Goal: Find specific page/section: Find specific page/section

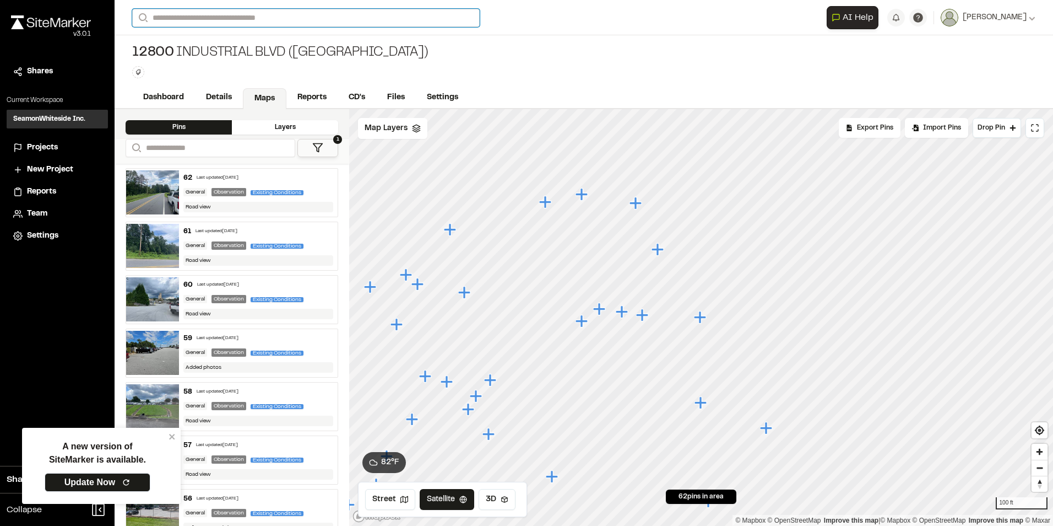
click at [206, 18] on input "Search" at bounding box center [306, 18] width 348 height 18
type input "*****"
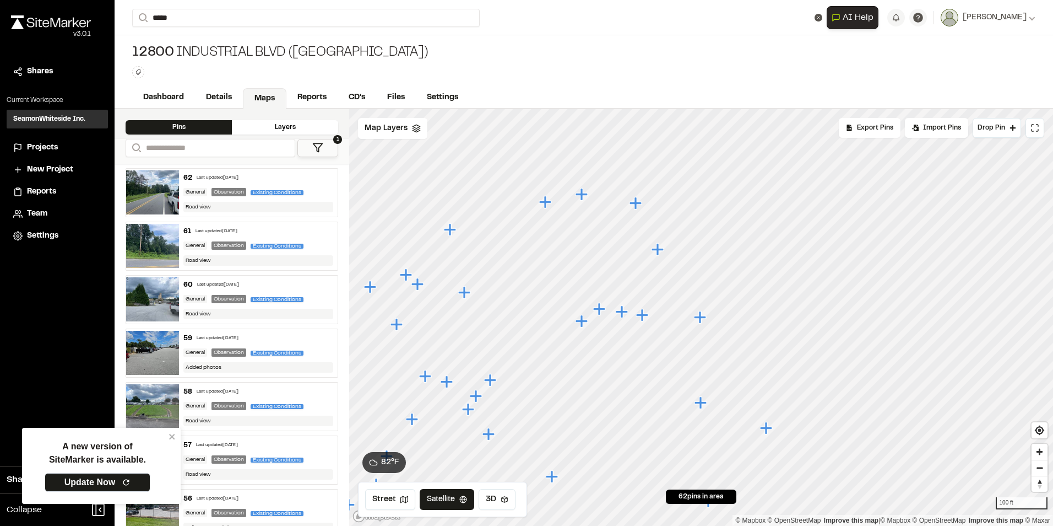
click at [209, 47] on p "10580 [GEOGRAPHIC_DATA]/falcon mill" at bounding box center [220, 43] width 162 height 13
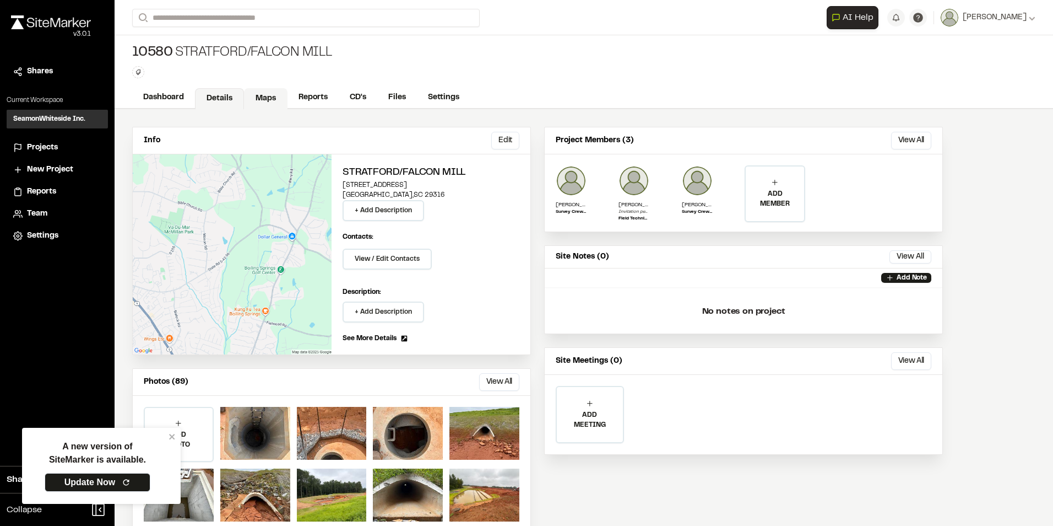
click at [270, 89] on link "Maps" at bounding box center [266, 98] width 44 height 21
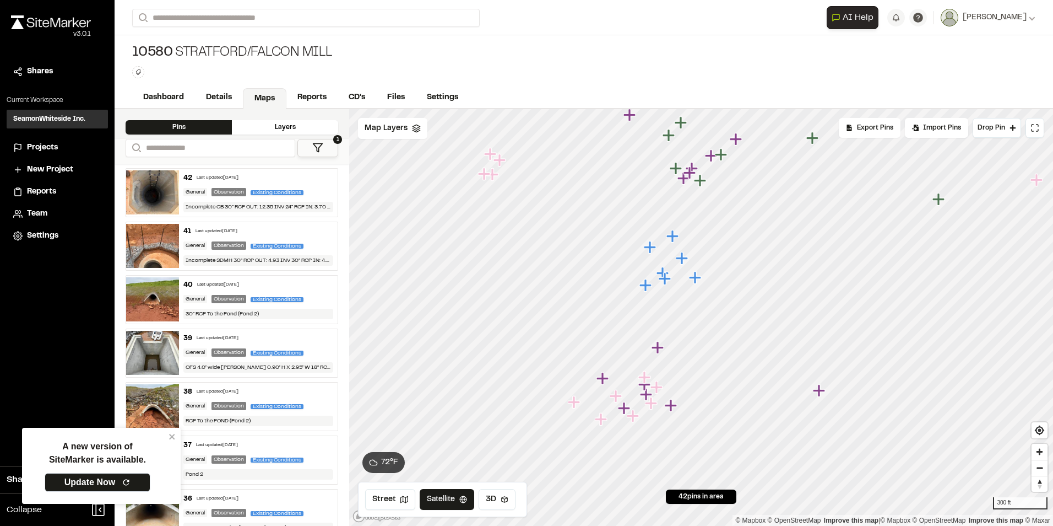
click at [576, 402] on icon "Map marker" at bounding box center [574, 402] width 12 height 12
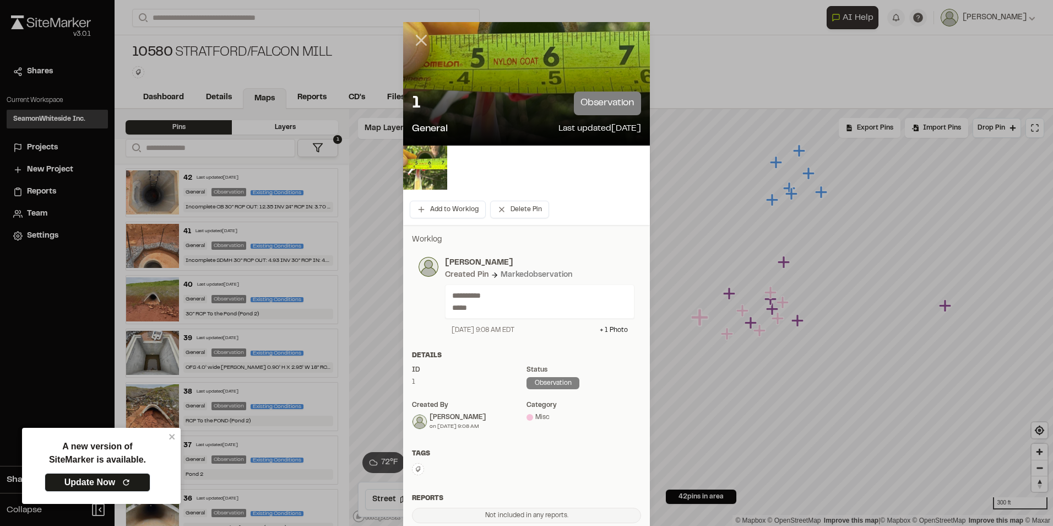
click at [416, 37] on icon at bounding box center [421, 40] width 19 height 19
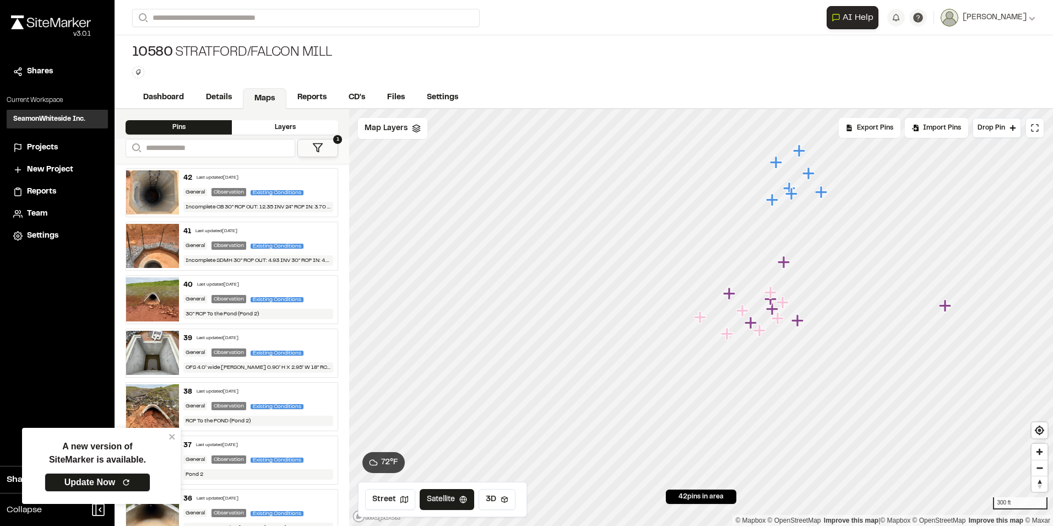
click at [729, 296] on icon "Map marker" at bounding box center [729, 293] width 12 height 12
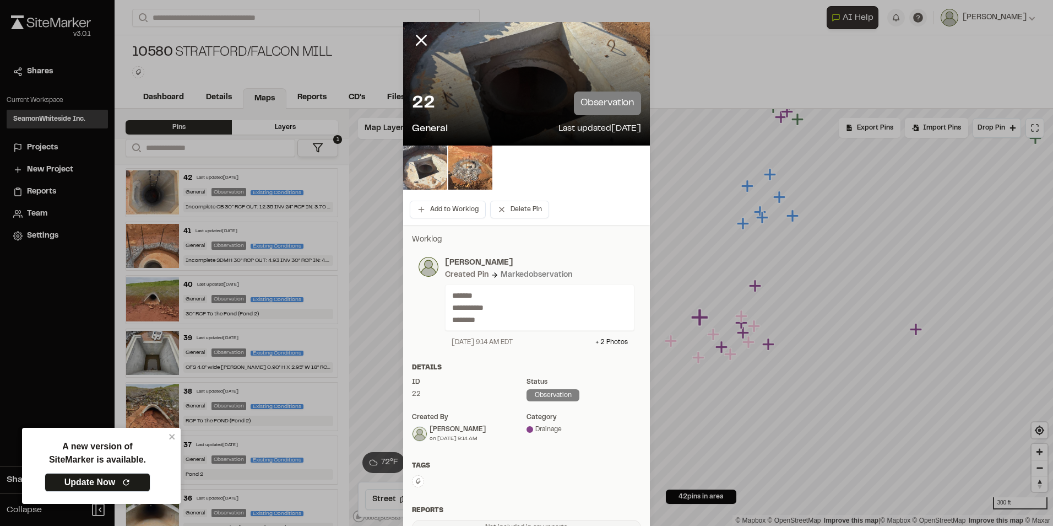
click at [425, 164] on img at bounding box center [425, 167] width 44 height 44
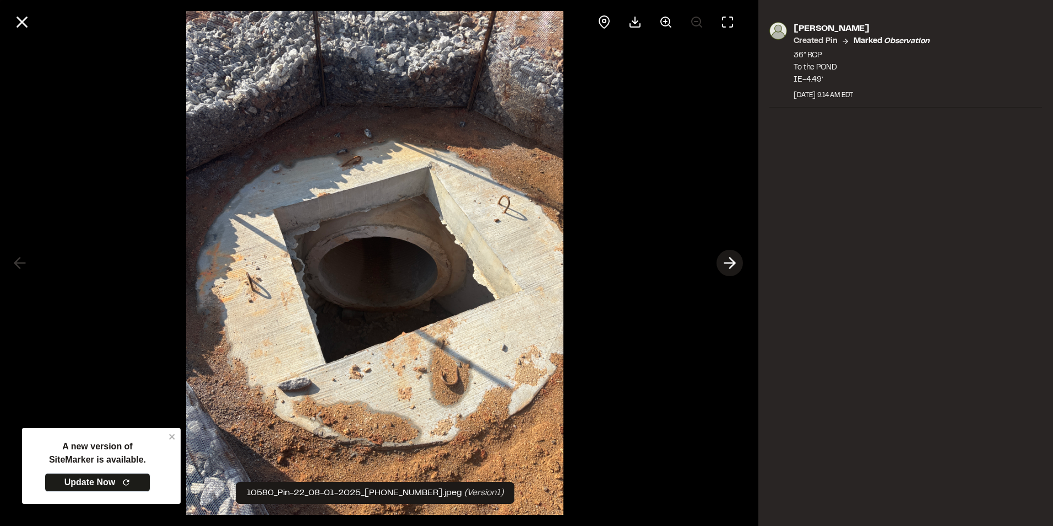
click at [736, 262] on icon at bounding box center [730, 262] width 18 height 19
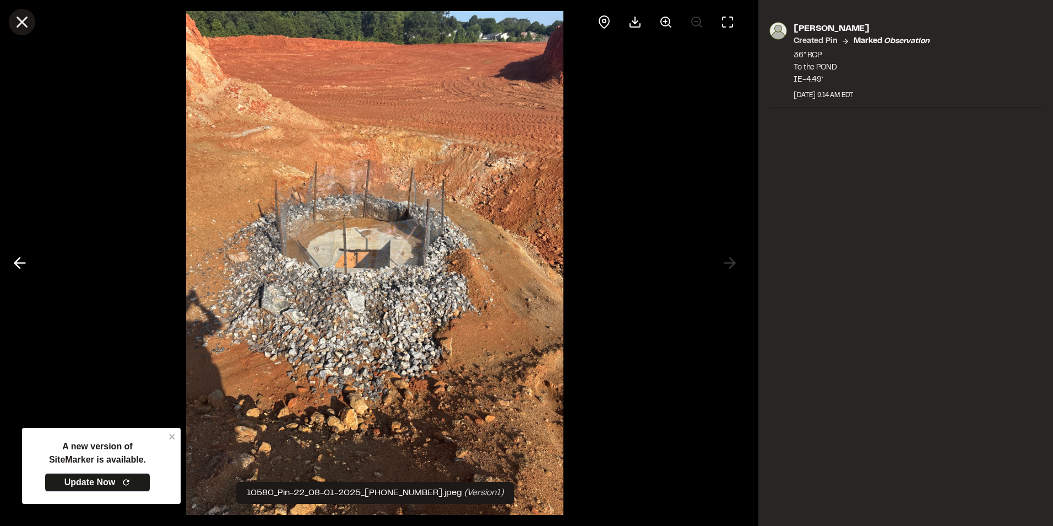
click at [28, 19] on icon at bounding box center [22, 22] width 19 height 19
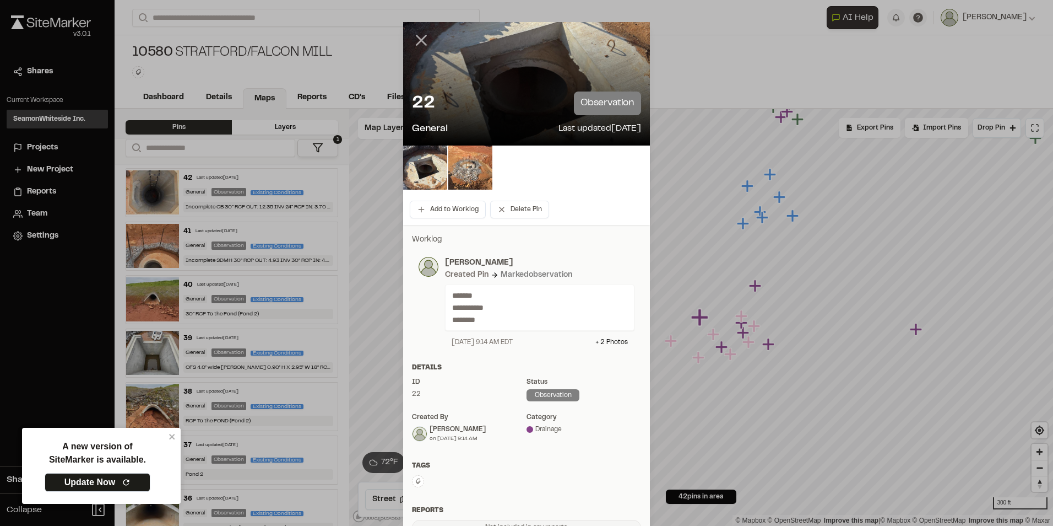
click at [419, 35] on icon at bounding box center [421, 40] width 19 height 19
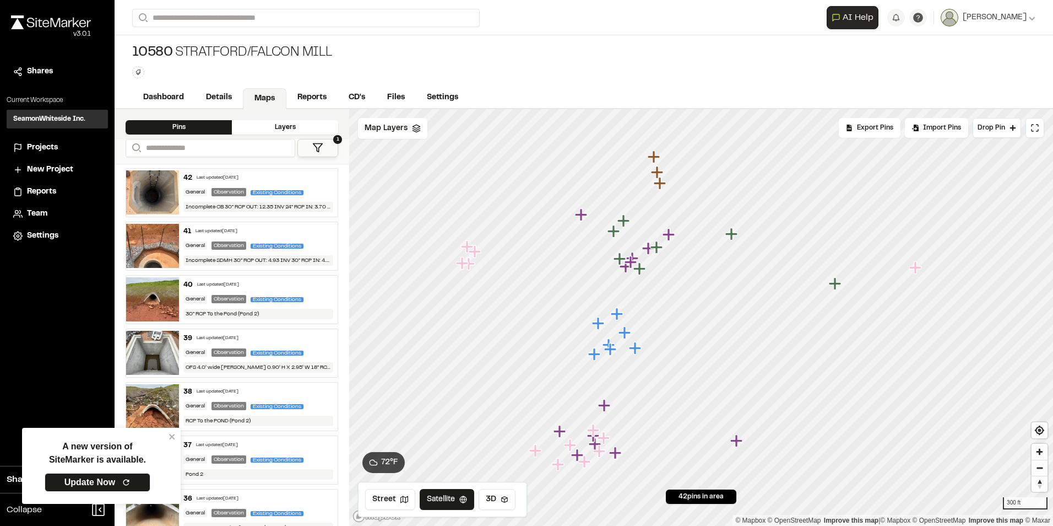
drag, startPoint x: 717, startPoint y: 257, endPoint x: 596, endPoint y: 357, distance: 157.3
click at [596, 357] on icon "Map marker" at bounding box center [594, 354] width 12 height 12
click at [596, 356] on icon "Map marker" at bounding box center [594, 354] width 12 height 12
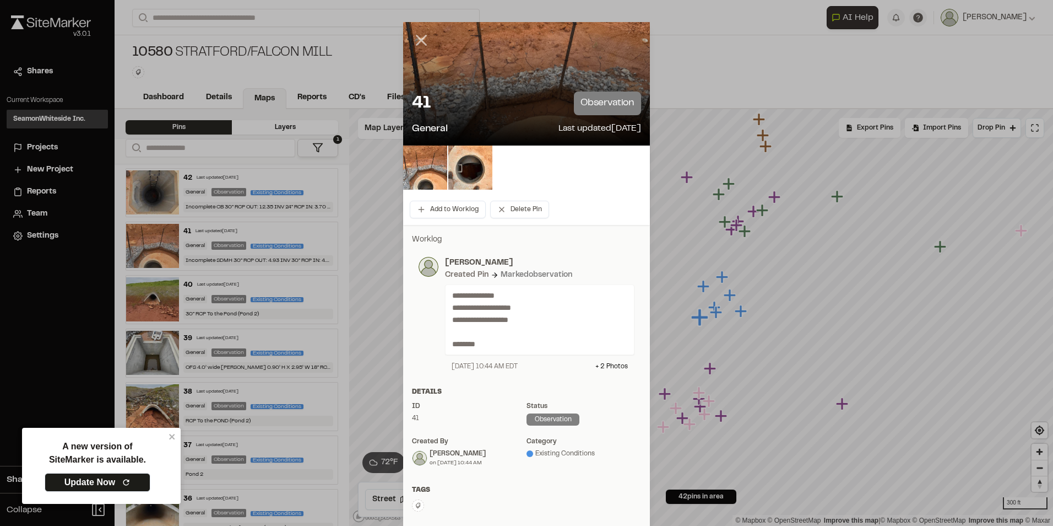
click at [415, 36] on icon at bounding box center [421, 40] width 19 height 19
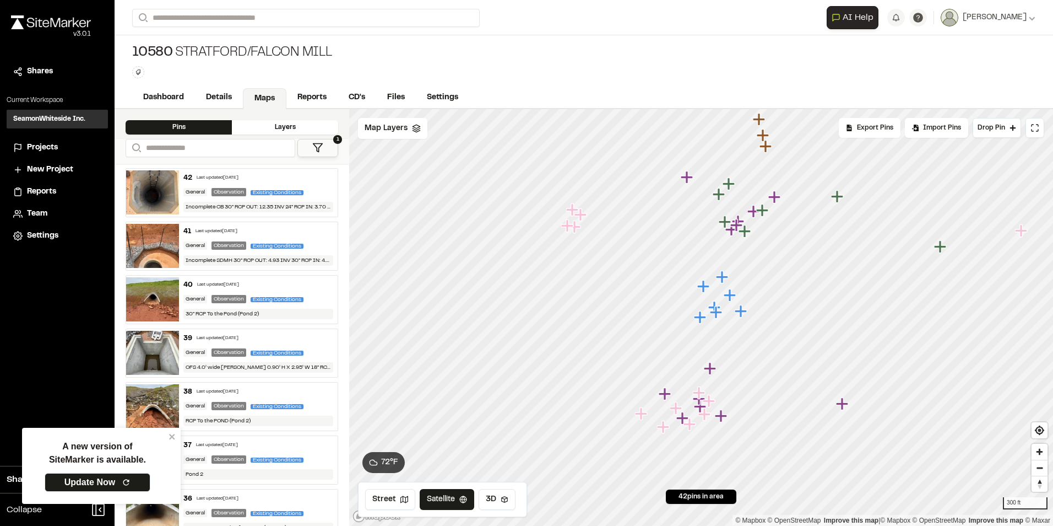
click at [718, 317] on icon "Map marker" at bounding box center [717, 312] width 14 height 14
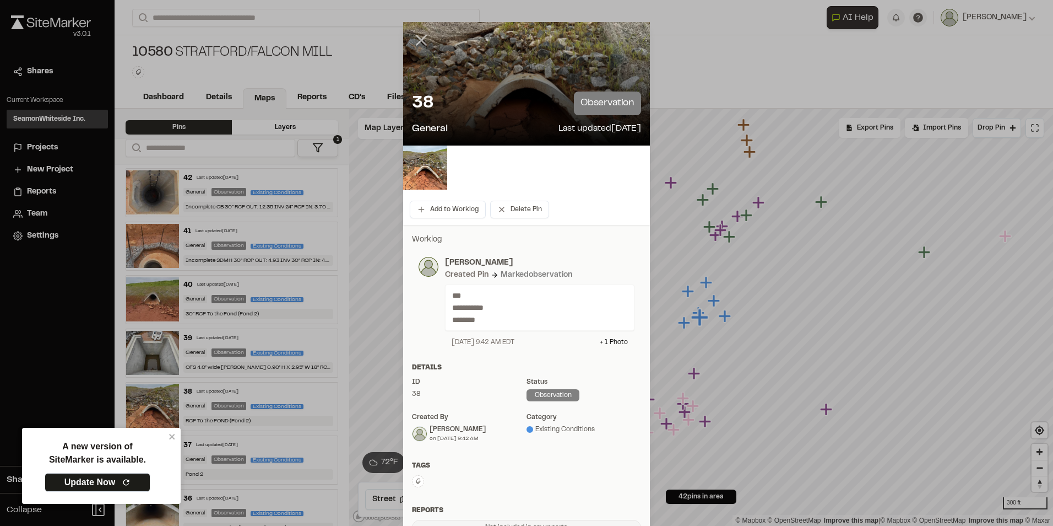
click at [414, 41] on icon at bounding box center [421, 40] width 19 height 19
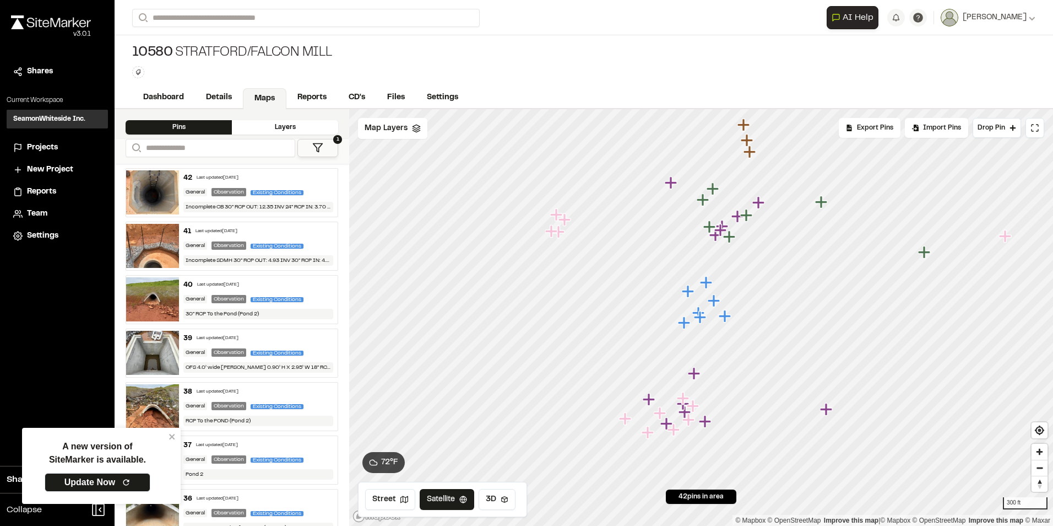
click at [685, 288] on icon "Map marker" at bounding box center [689, 291] width 14 height 14
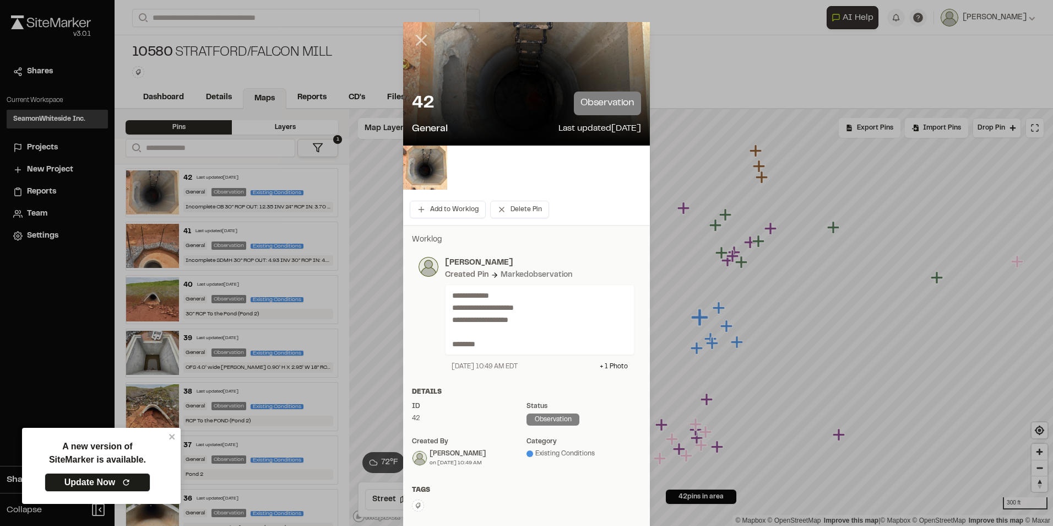
click at [420, 39] on line at bounding box center [421, 40] width 9 height 9
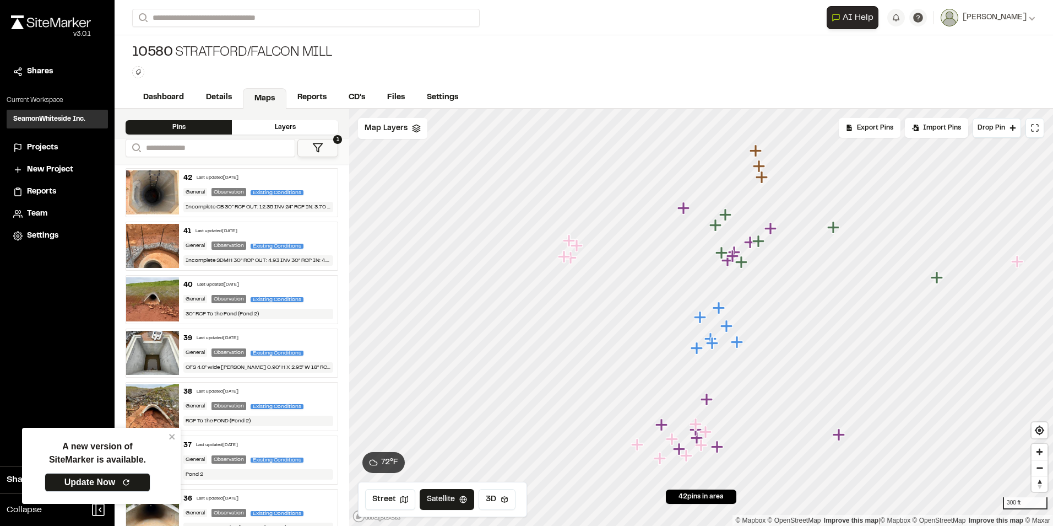
click at [534, 73] on div "10580 Stratford/falcon mill Type Enter or comma to add tag." at bounding box center [584, 61] width 939 height 52
click at [715, 342] on icon "Map marker" at bounding box center [712, 343] width 12 height 12
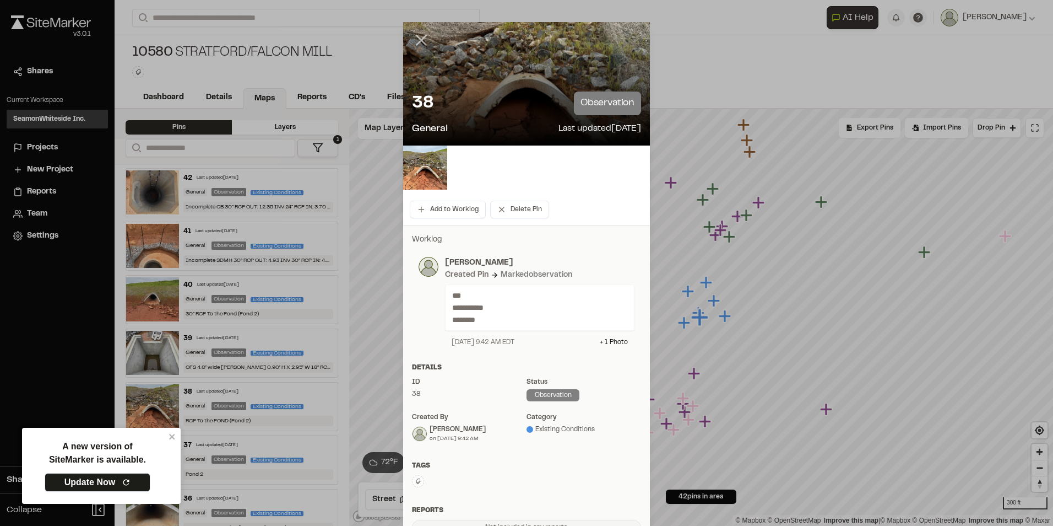
click at [420, 37] on line at bounding box center [421, 40] width 9 height 9
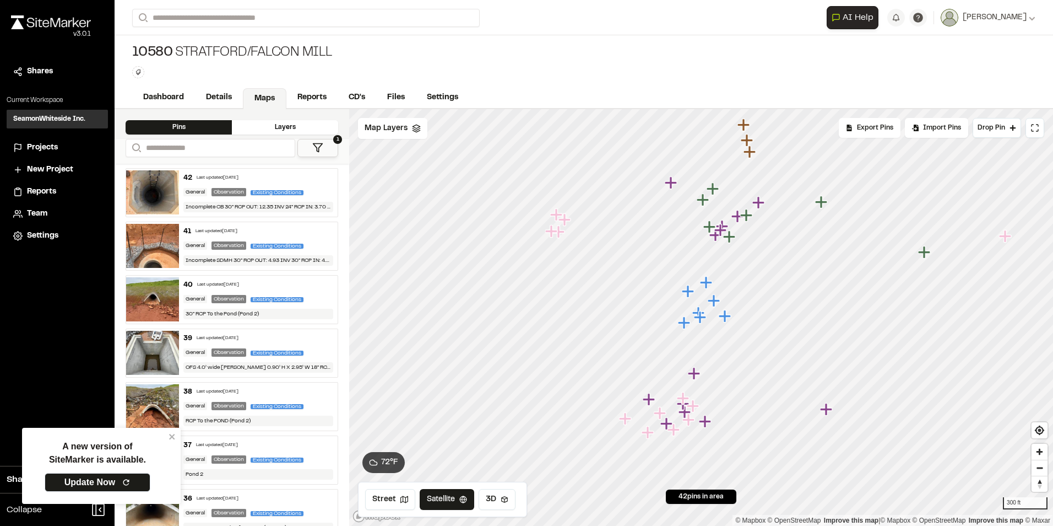
click at [667, 109] on div at bounding box center [701, 109] width 704 height 0
click at [675, 430] on icon "Map marker" at bounding box center [674, 429] width 12 height 12
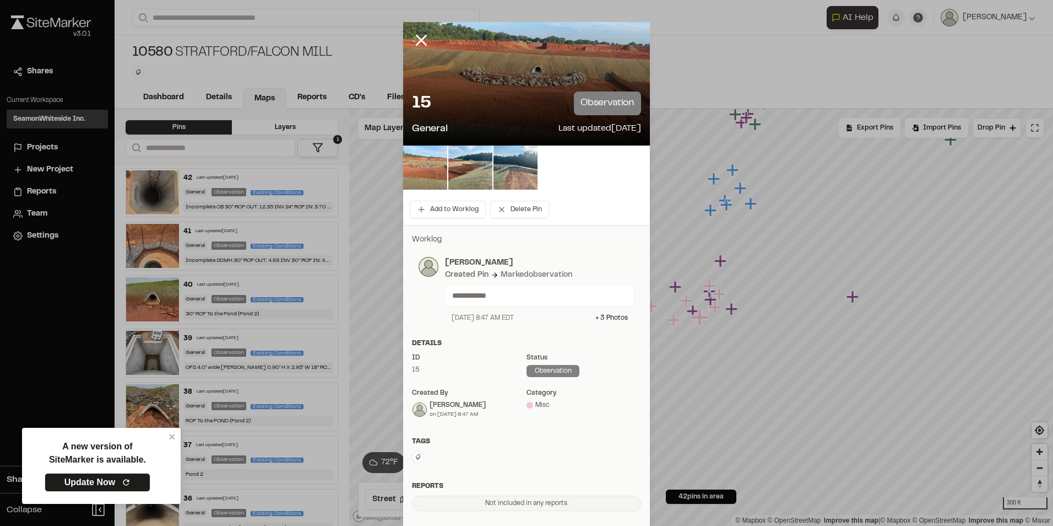
click at [433, 170] on img at bounding box center [425, 167] width 44 height 44
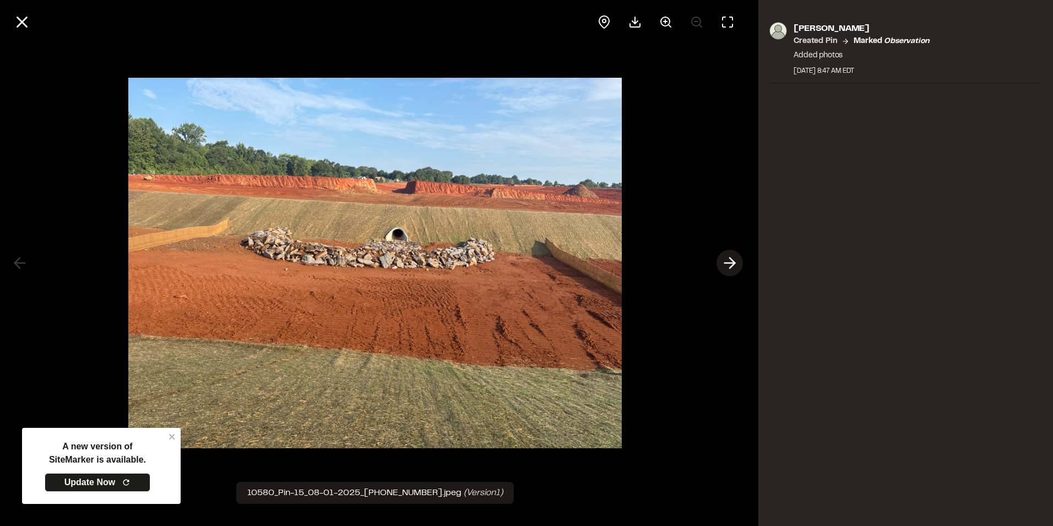
click at [738, 258] on icon at bounding box center [730, 262] width 18 height 19
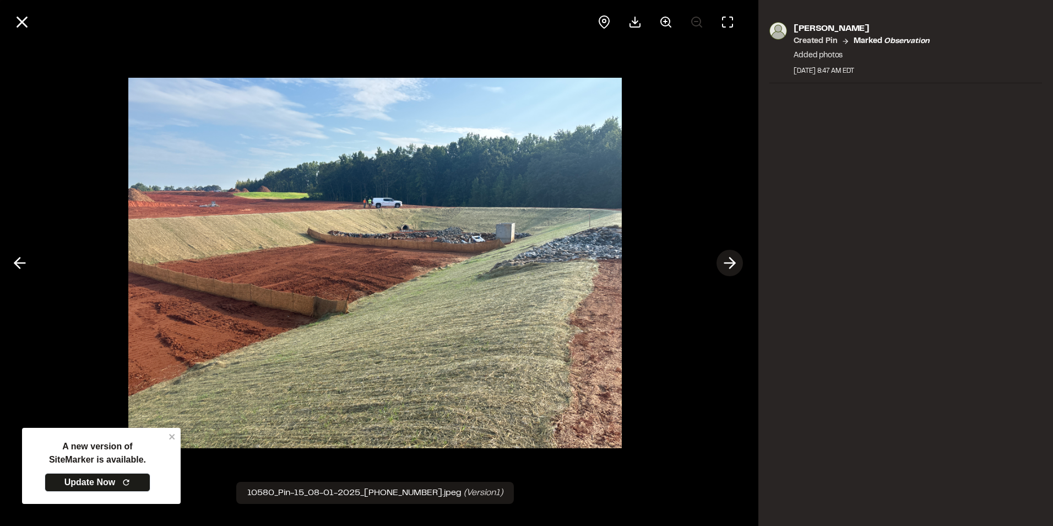
click at [738, 258] on icon at bounding box center [730, 262] width 18 height 19
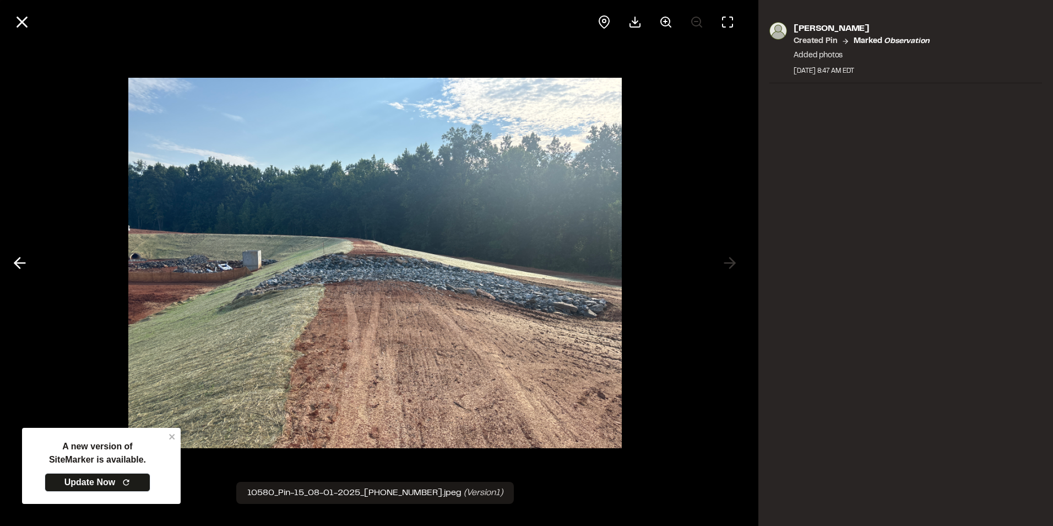
click at [61, 44] on div at bounding box center [375, 263] width 750 height 526
click at [18, 264] on icon at bounding box center [20, 262] width 18 height 19
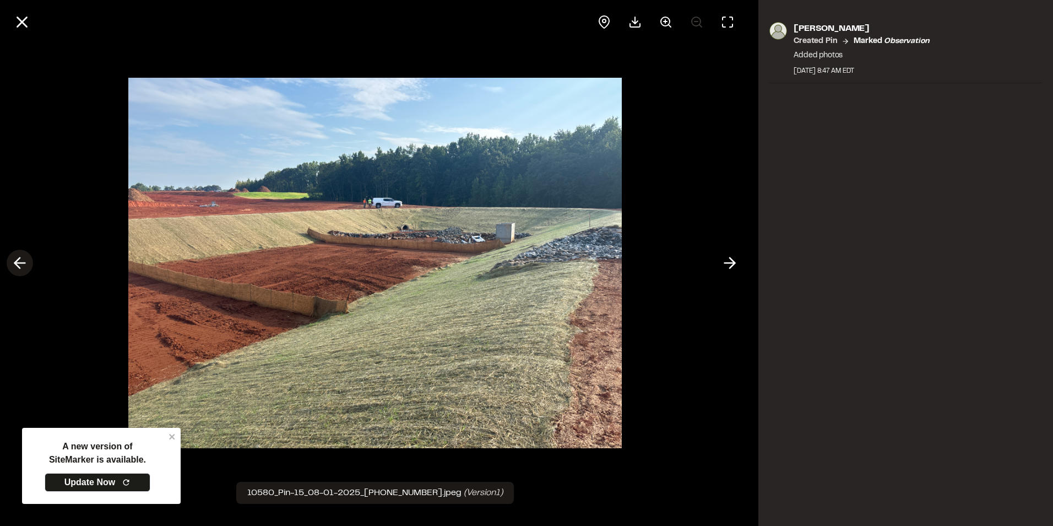
click at [19, 264] on icon at bounding box center [20, 262] width 18 height 19
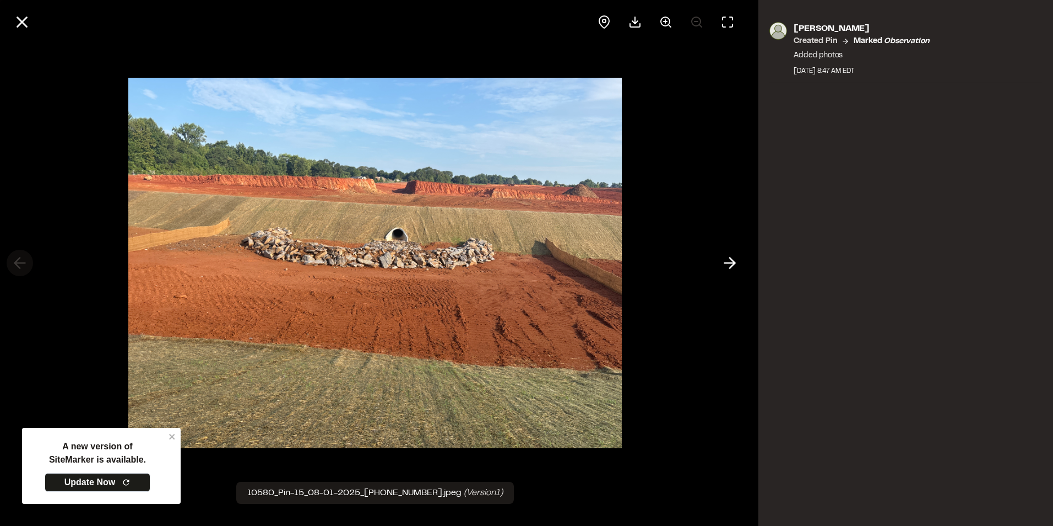
click at [19, 264] on div at bounding box center [375, 263] width 750 height 526
